Goal: Navigation & Orientation: Find specific page/section

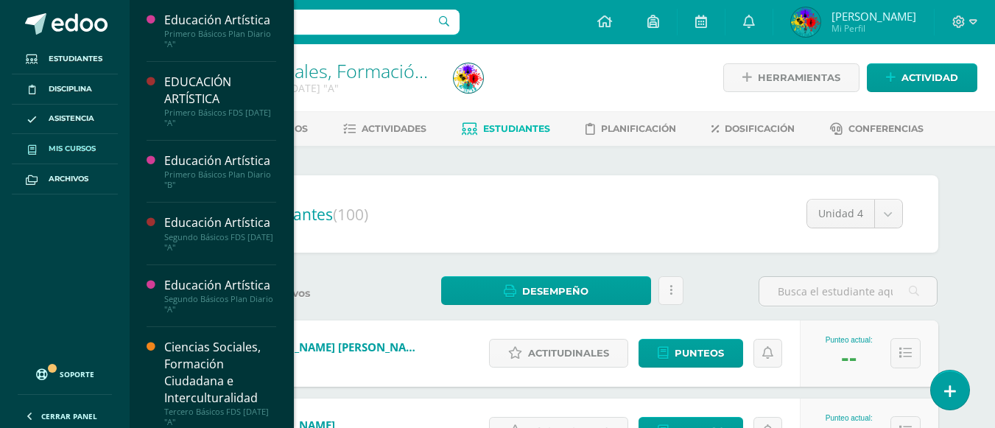
click at [74, 142] on link "Mis cursos" at bounding box center [65, 149] width 106 height 30
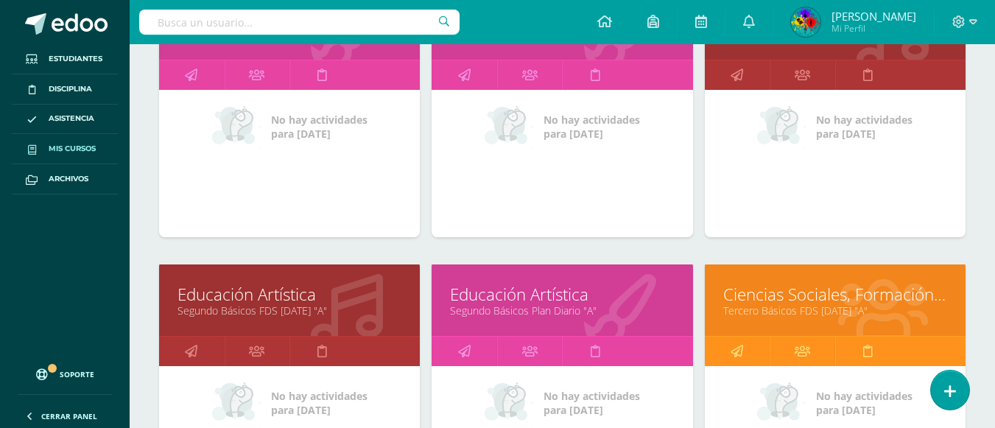
scroll to position [292, 0]
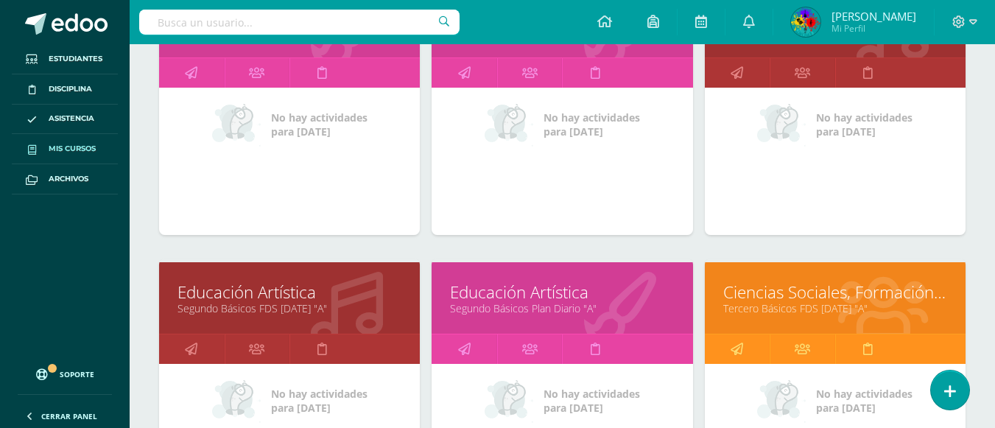
click at [564, 295] on link "Educación Artística" at bounding box center [562, 292] width 224 height 23
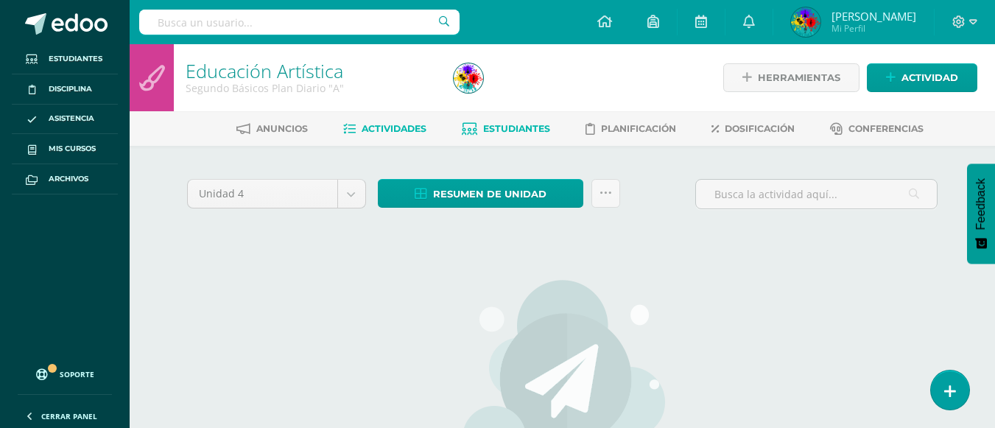
click at [541, 130] on span "Estudiantes" at bounding box center [516, 128] width 67 height 11
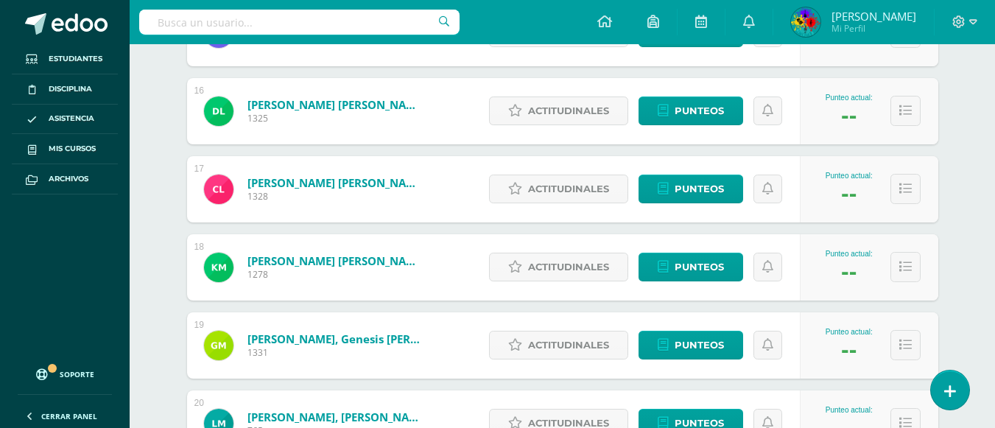
scroll to position [1431, 0]
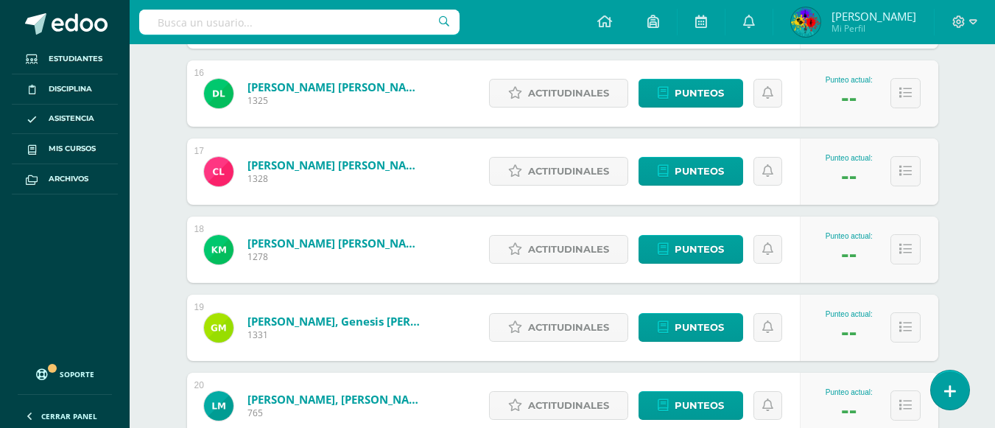
click at [388, 166] on link "López Canil, Carlos Jehovani" at bounding box center [335, 165] width 177 height 15
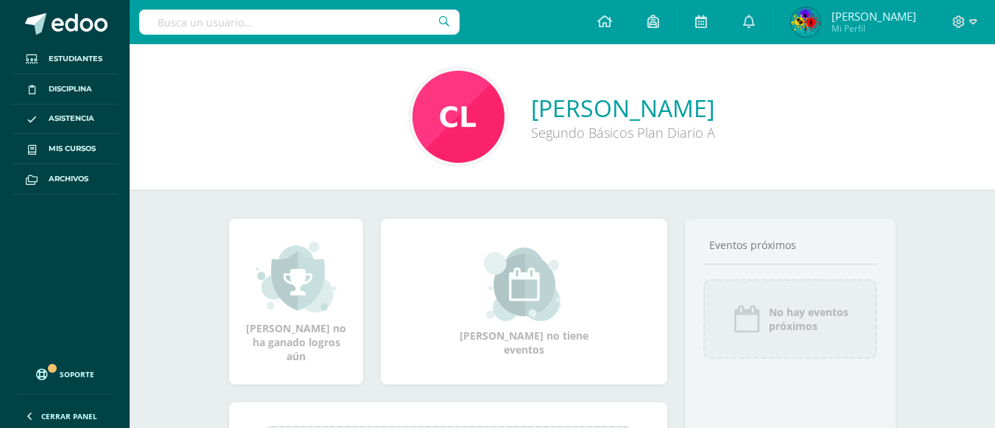
click at [263, 30] on input "text" at bounding box center [299, 22] width 320 height 25
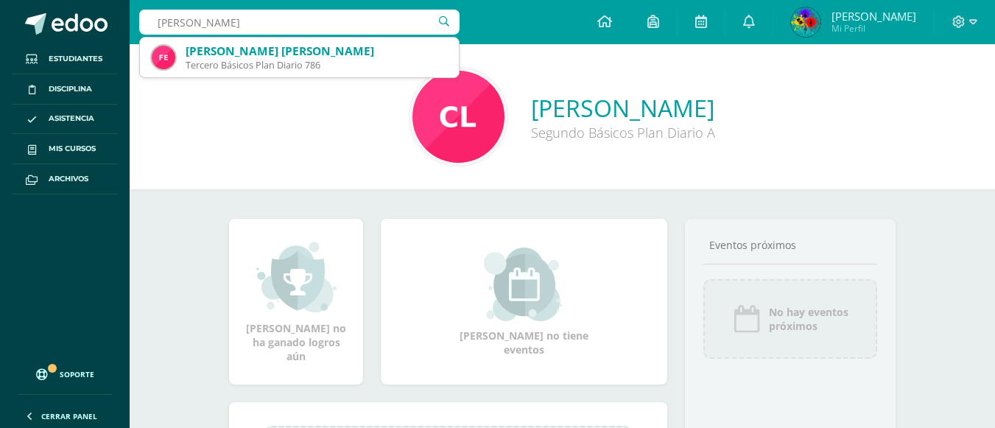
type input "jose ochoa"
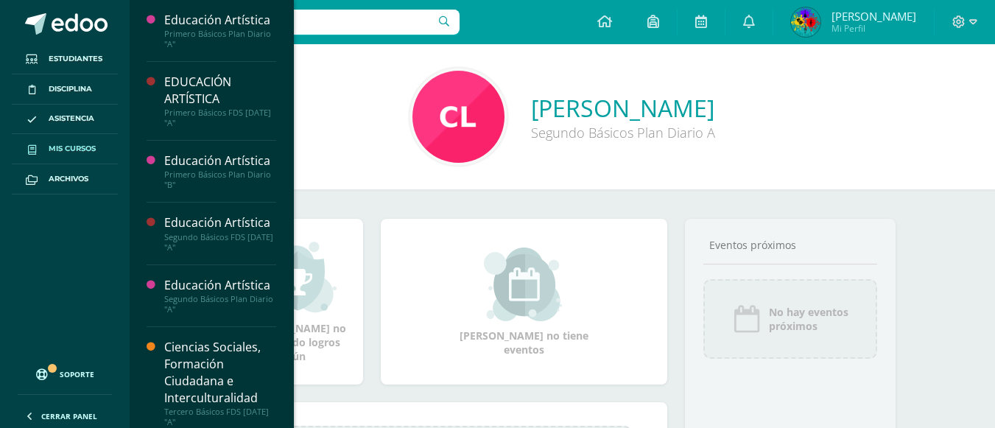
click at [82, 146] on span "Mis cursos" at bounding box center [72, 149] width 47 height 12
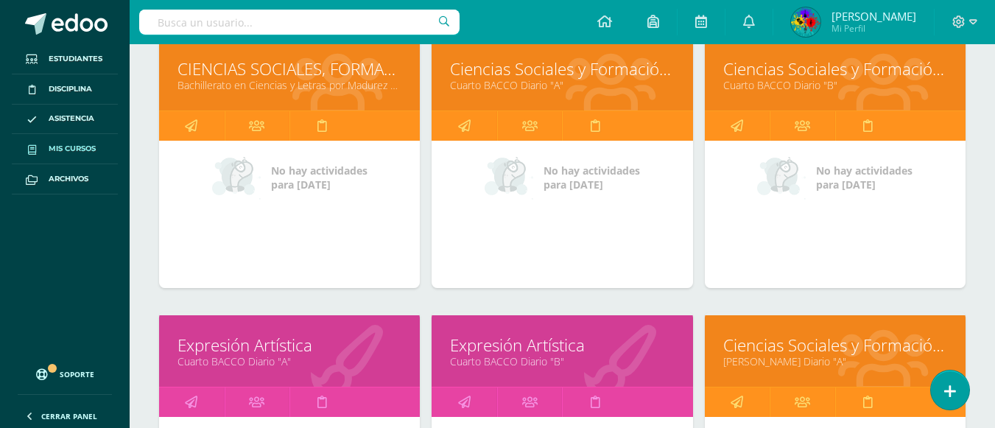
scroll to position [1051, 0]
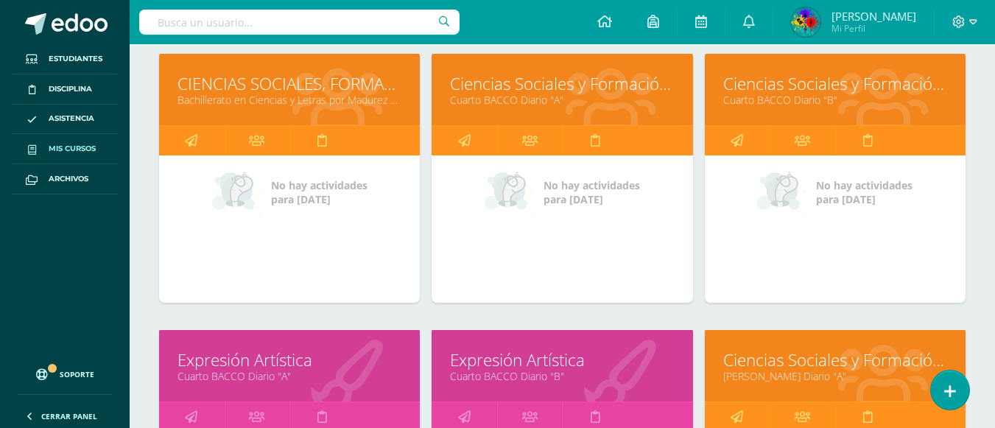
click at [832, 102] on link "Cuarto BACCO Diario "B"" at bounding box center [835, 100] width 224 height 14
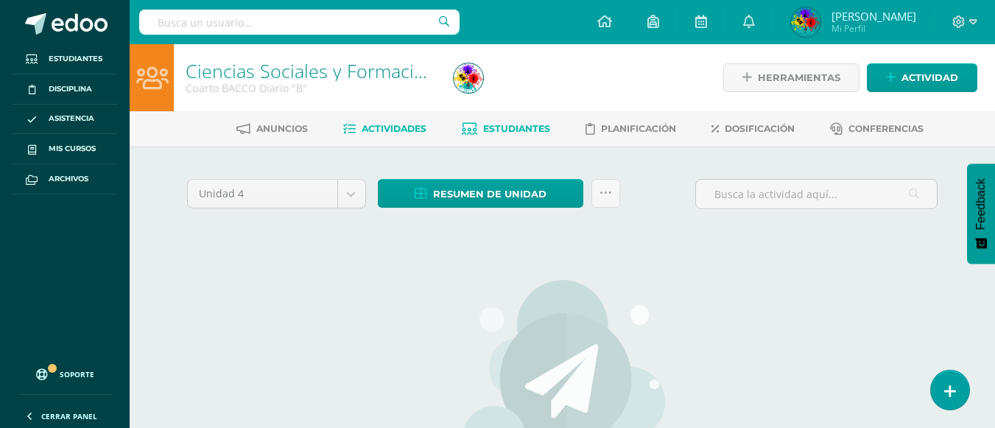
click at [536, 121] on link "Estudiantes" at bounding box center [506, 129] width 88 height 24
